Goal: Task Accomplishment & Management: Manage account settings

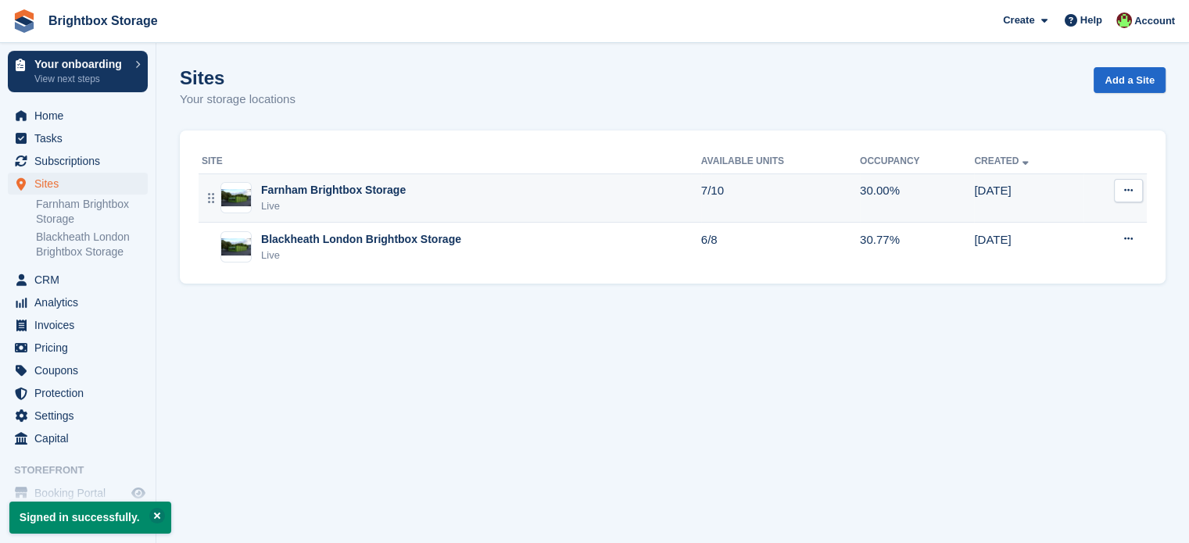
click at [365, 195] on div "Farnham Brightbox Storage" at bounding box center [333, 190] width 145 height 16
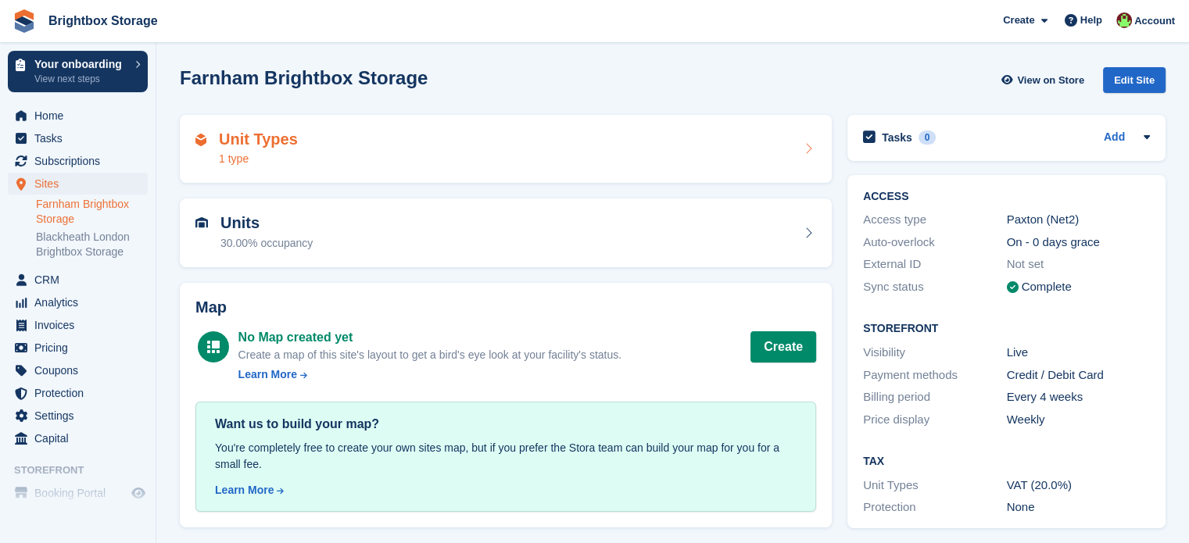
click at [380, 152] on div "Unit Types 1 type" at bounding box center [505, 150] width 621 height 38
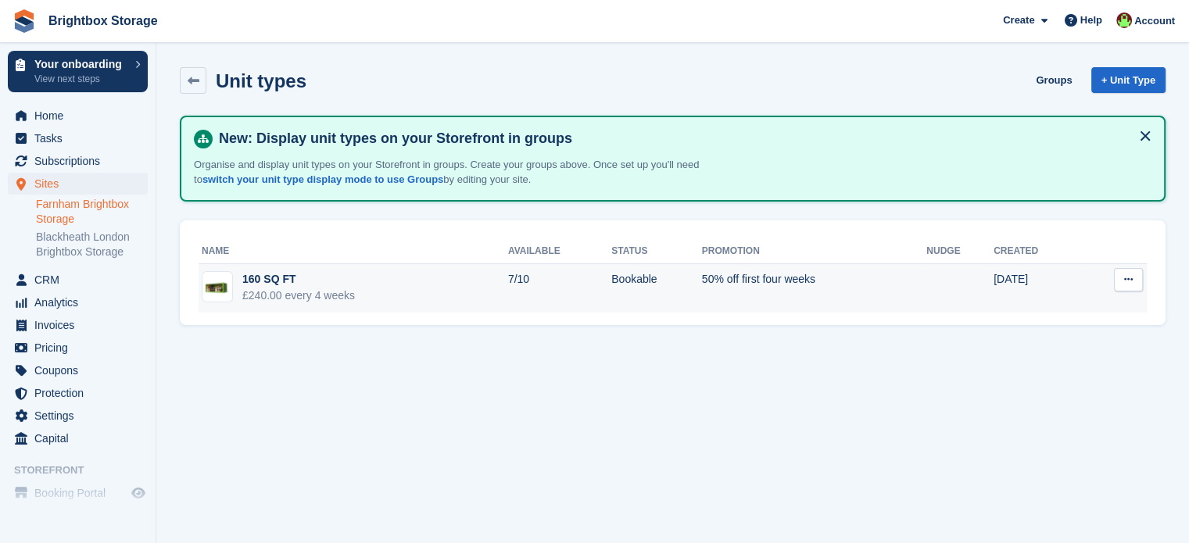
click at [438, 284] on td "160 SQ FT £240.00 every 4 weeks" at bounding box center [354, 288] width 310 height 49
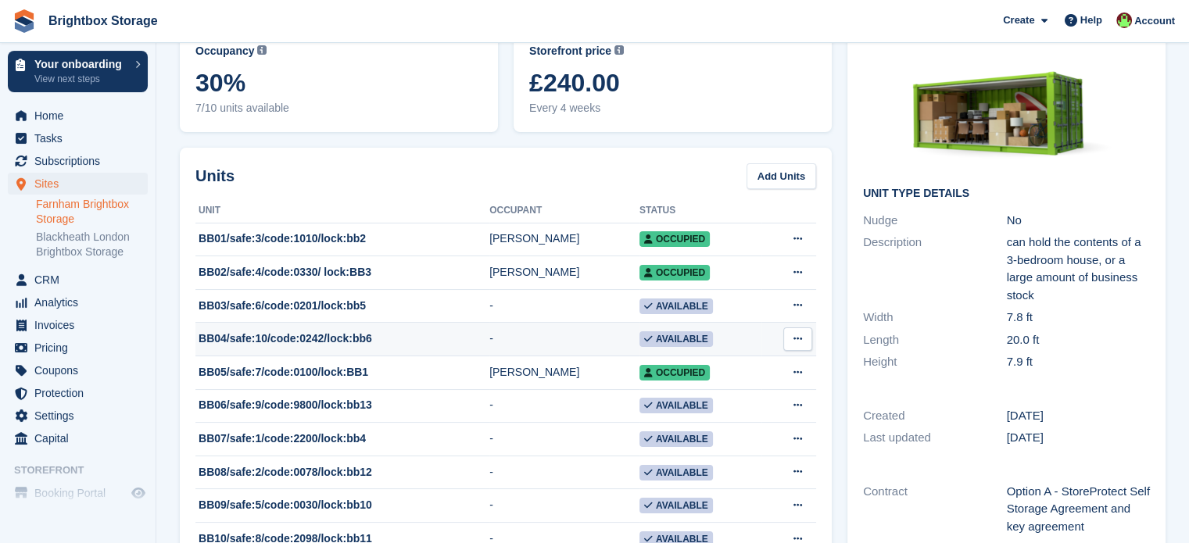
scroll to position [156, 0]
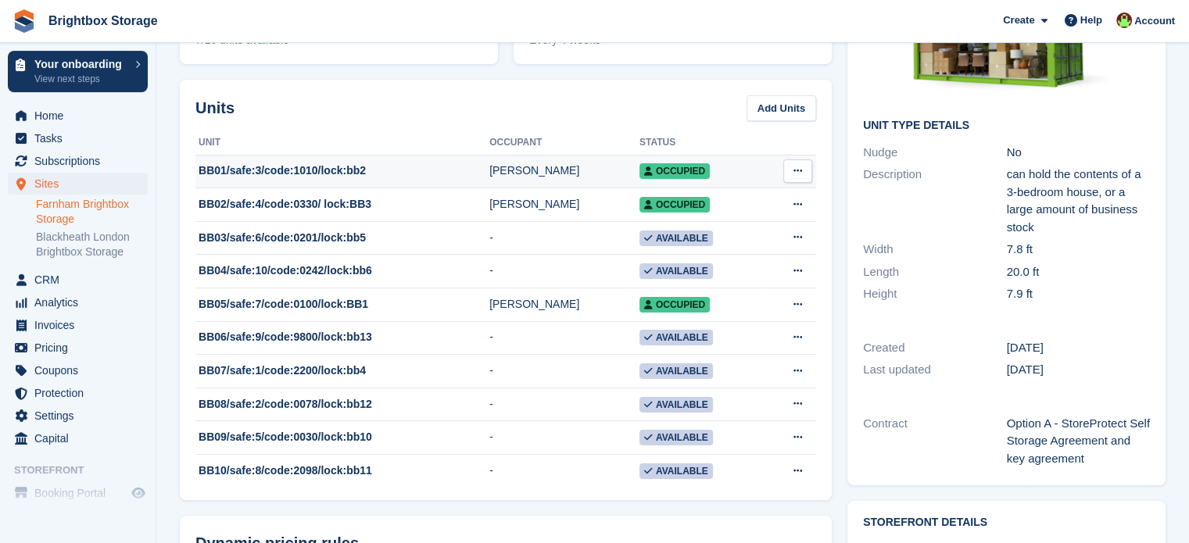
click at [804, 170] on button at bounding box center [797, 171] width 29 height 23
click at [489, 165] on div "BB01/safe:3/code:1010/lock:bb2" at bounding box center [342, 171] width 294 height 16
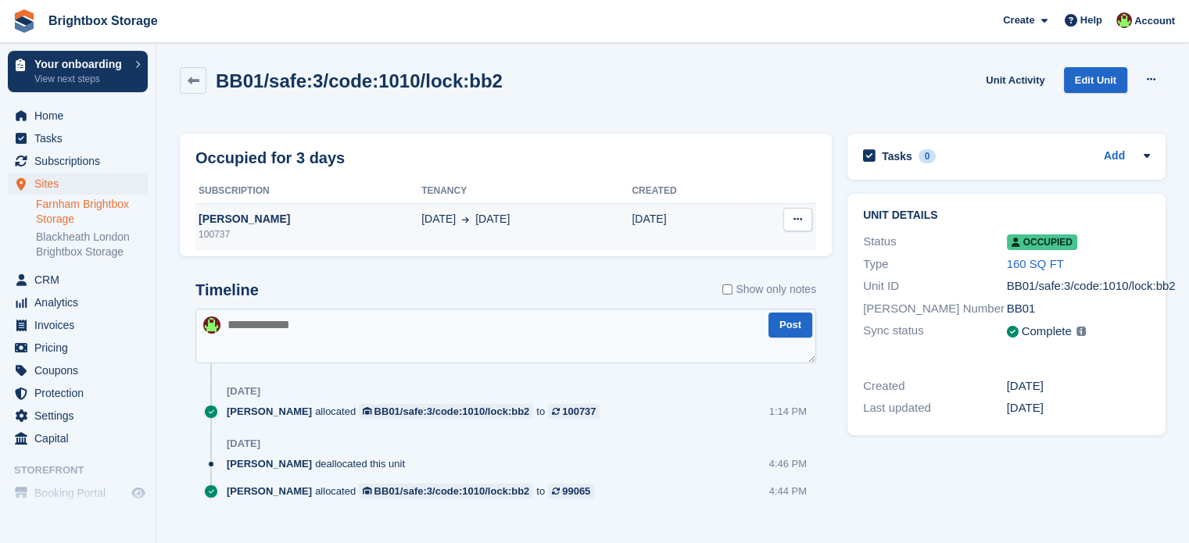
click at [807, 218] on button at bounding box center [797, 219] width 29 height 23
click at [719, 251] on p "Deallocate" at bounding box center [737, 250] width 136 height 20
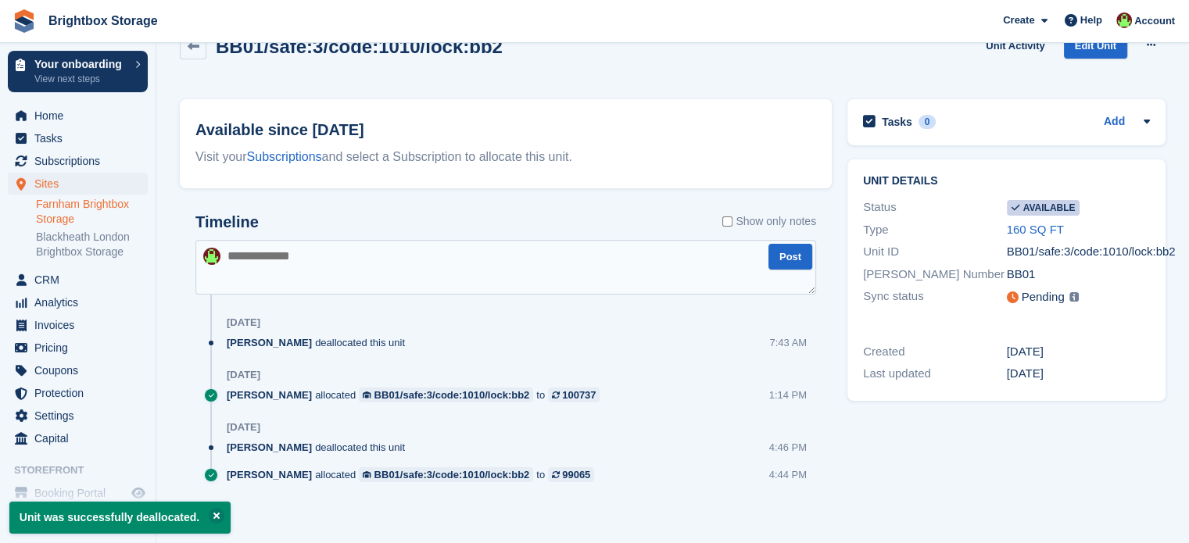
scroll to position [41, 0]
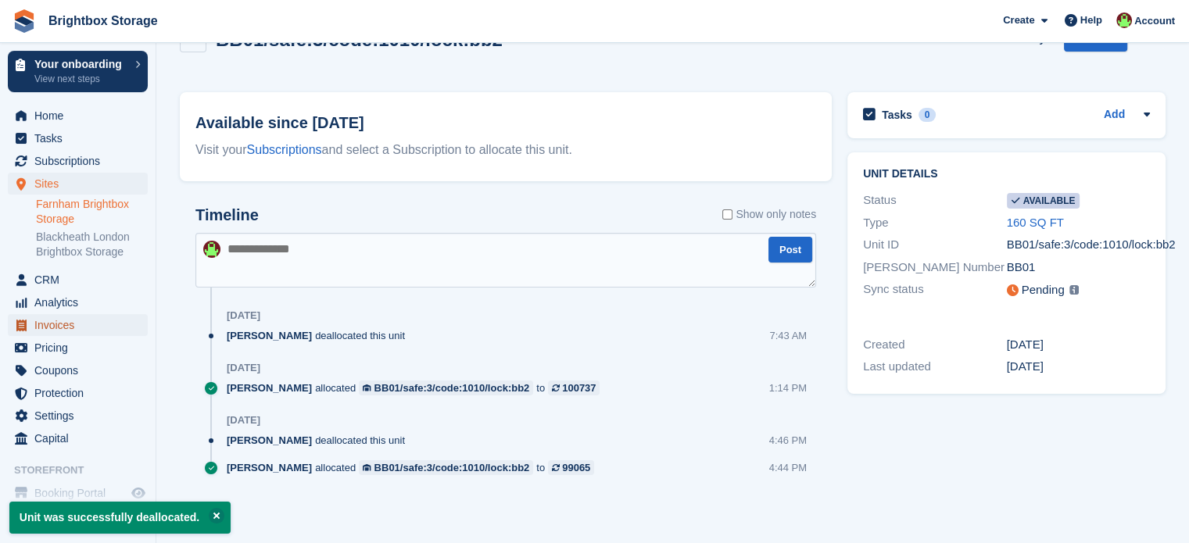
click at [78, 328] on span "Invoices" at bounding box center [81, 325] width 94 height 22
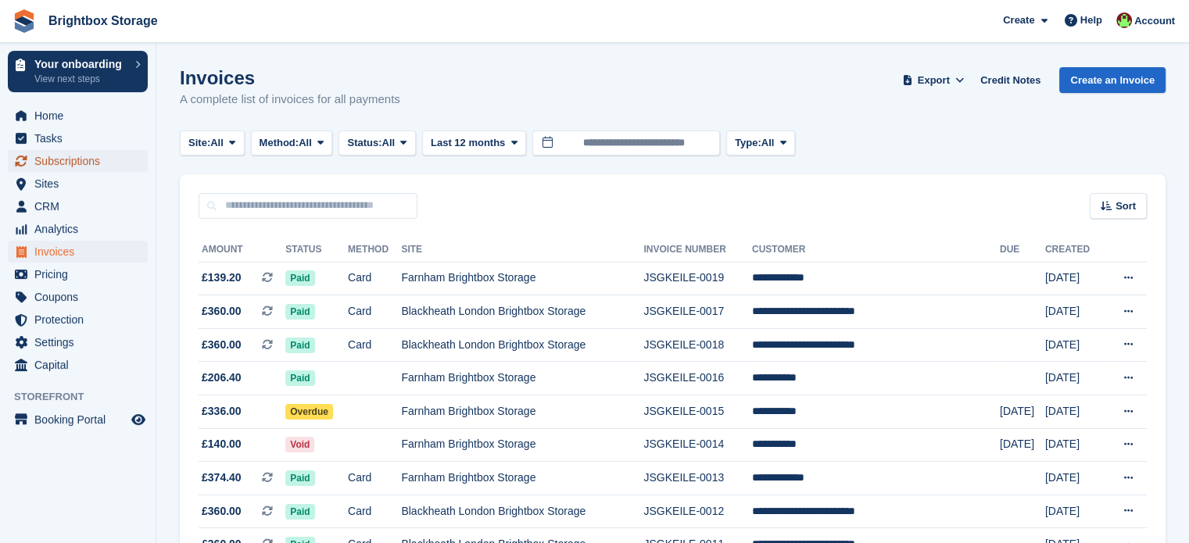
click at [93, 162] on span "Subscriptions" at bounding box center [81, 161] width 94 height 22
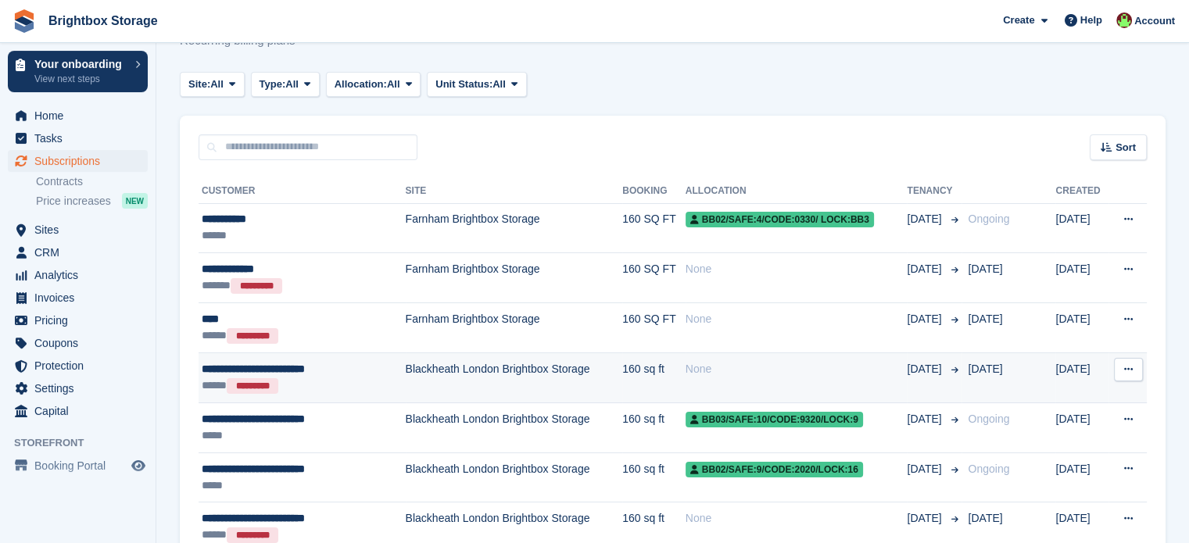
scroll to position [156, 0]
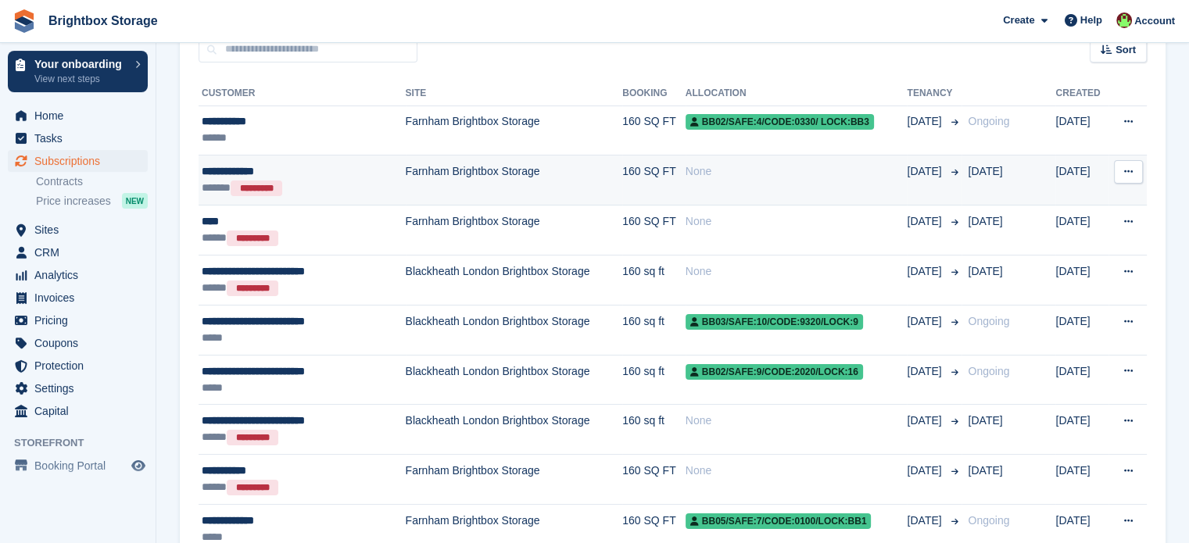
click at [790, 193] on td "None" at bounding box center [797, 181] width 222 height 50
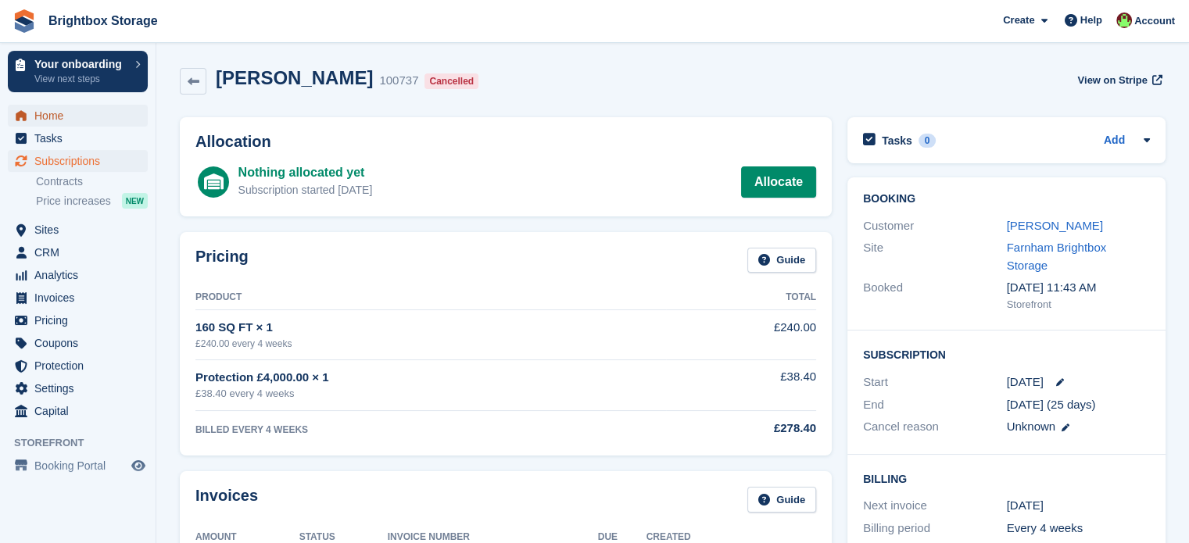
click at [69, 124] on span "Home" at bounding box center [81, 116] width 94 height 22
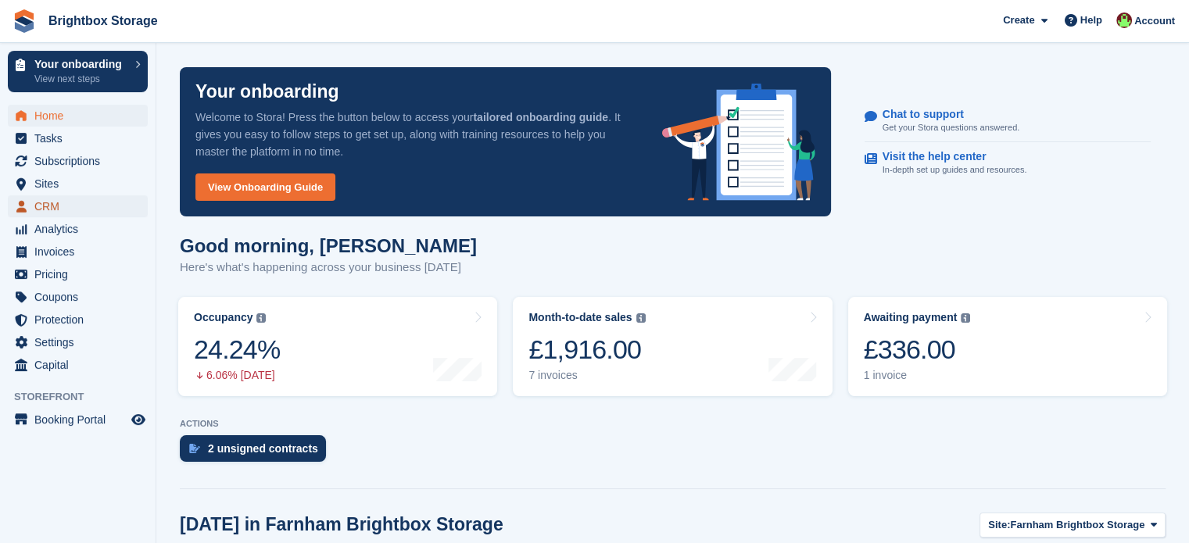
click at [63, 209] on span "CRM" at bounding box center [81, 206] width 94 height 22
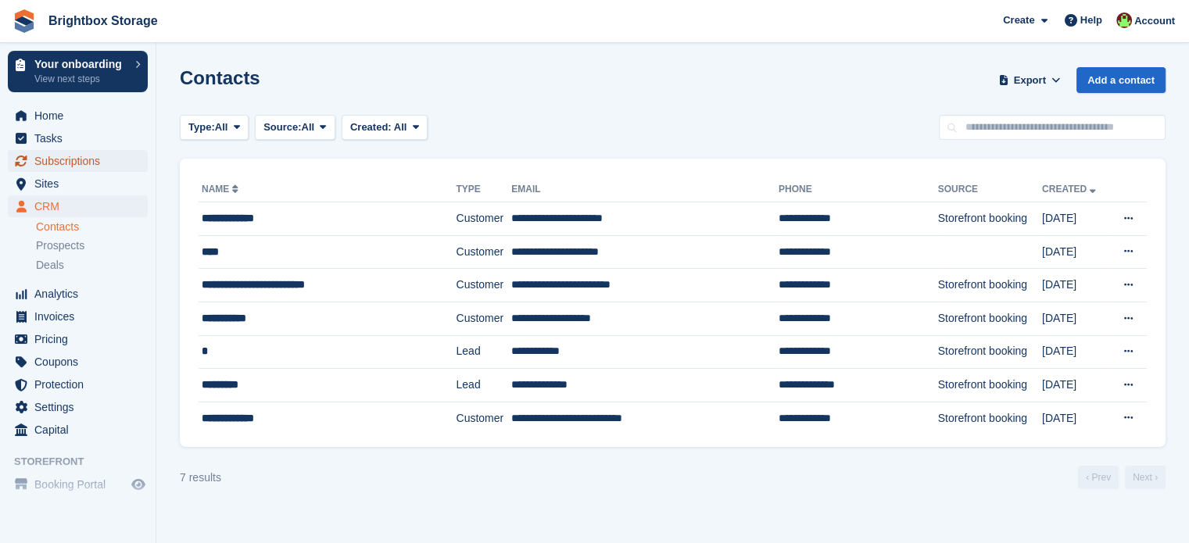
click at [70, 162] on span "Subscriptions" at bounding box center [81, 161] width 94 height 22
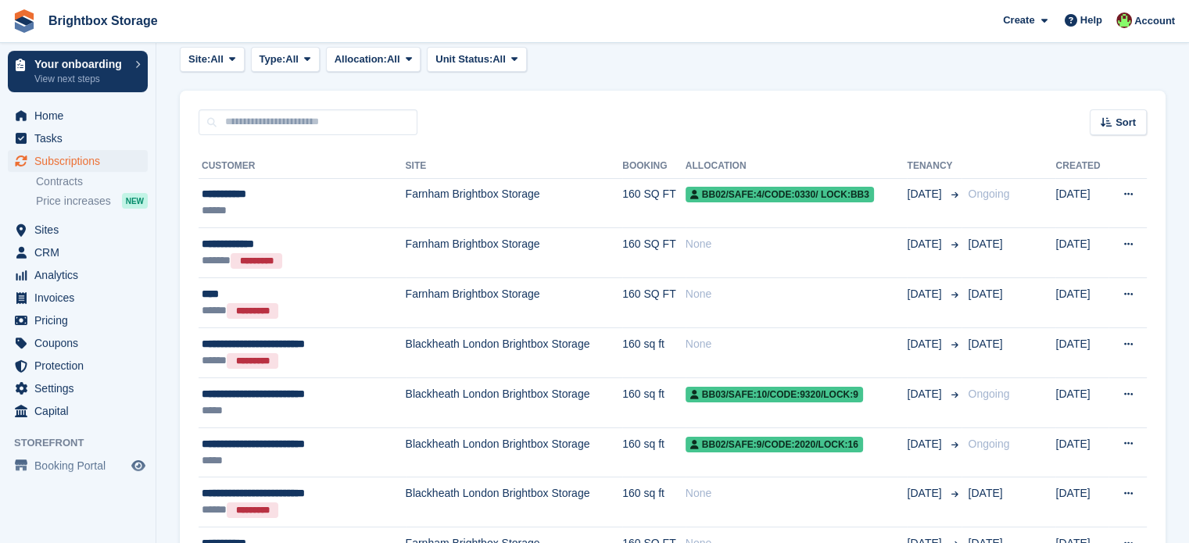
scroll to position [78, 0]
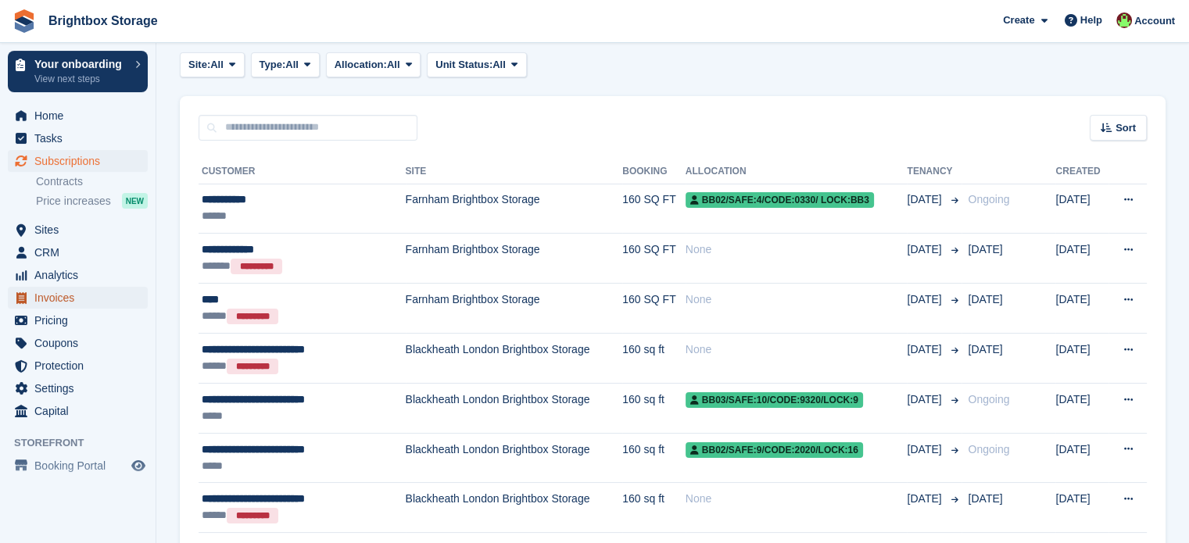
click at [69, 303] on span "Invoices" at bounding box center [81, 298] width 94 height 22
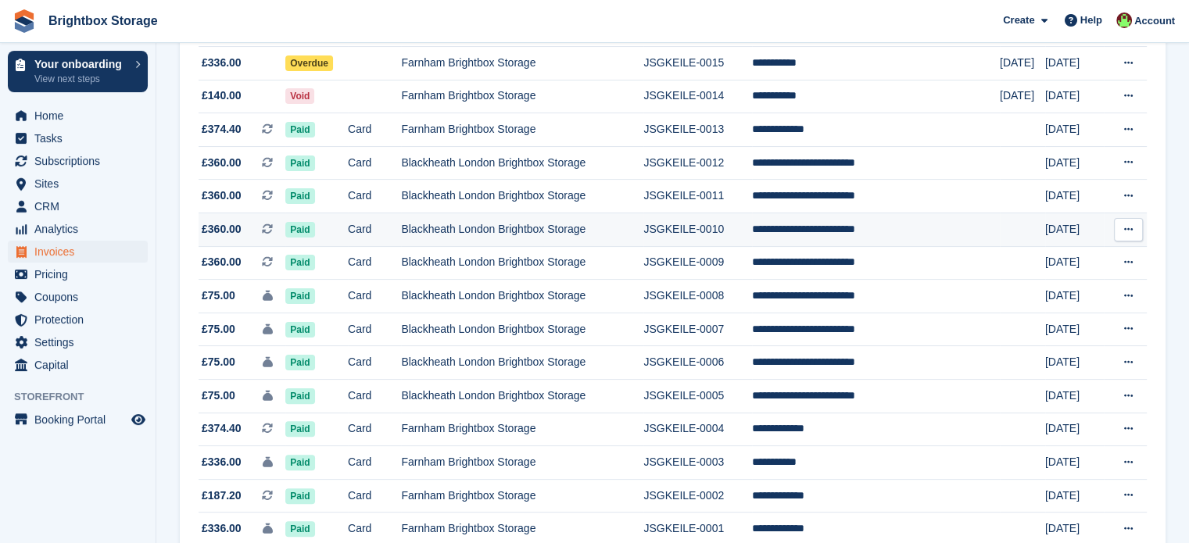
scroll to position [156, 0]
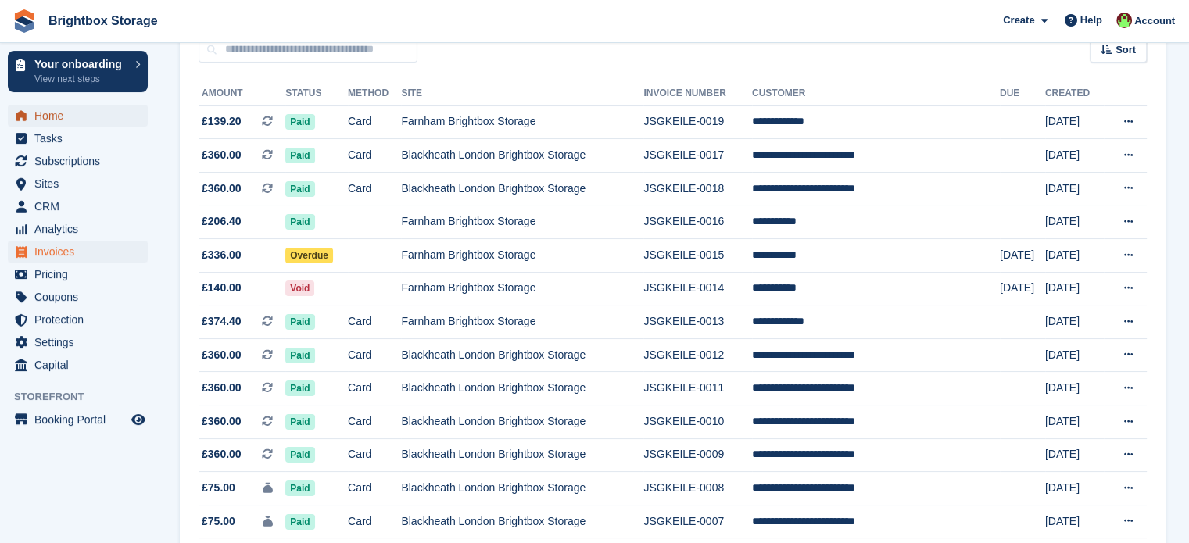
click at [41, 121] on span "Home" at bounding box center [81, 116] width 94 height 22
